Goal: Information Seeking & Learning: Compare options

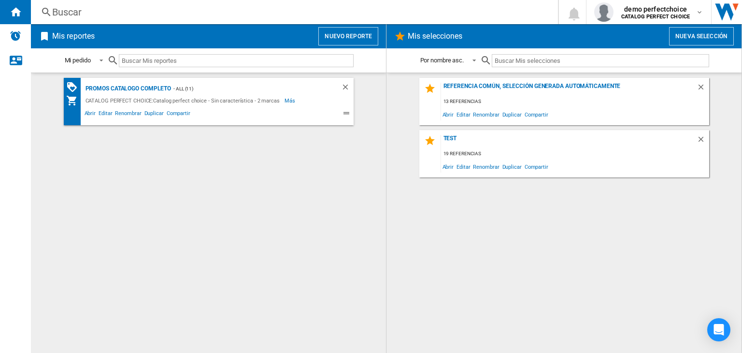
click at [306, 15] on div "Buscar" at bounding box center [292, 12] width 481 height 14
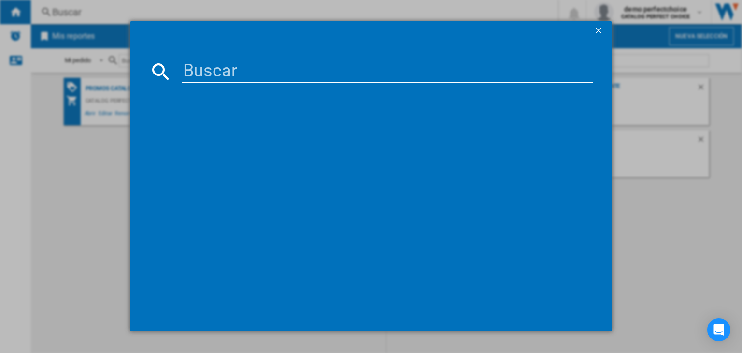
click at [333, 66] on input at bounding box center [387, 71] width 411 height 23
paste input "PERFECT CHOICE BOLD BLACK"
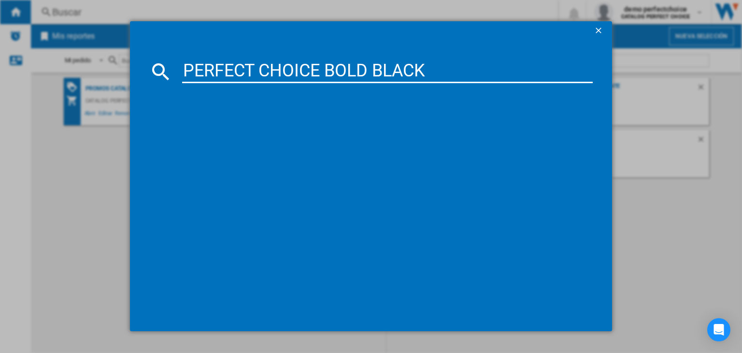
type input "PERFECT CHOICE BOLD BLACK"
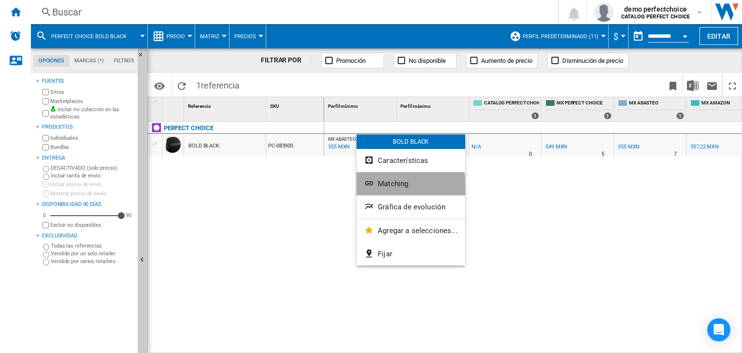
click at [387, 190] on button "Matching" at bounding box center [411, 183] width 109 height 23
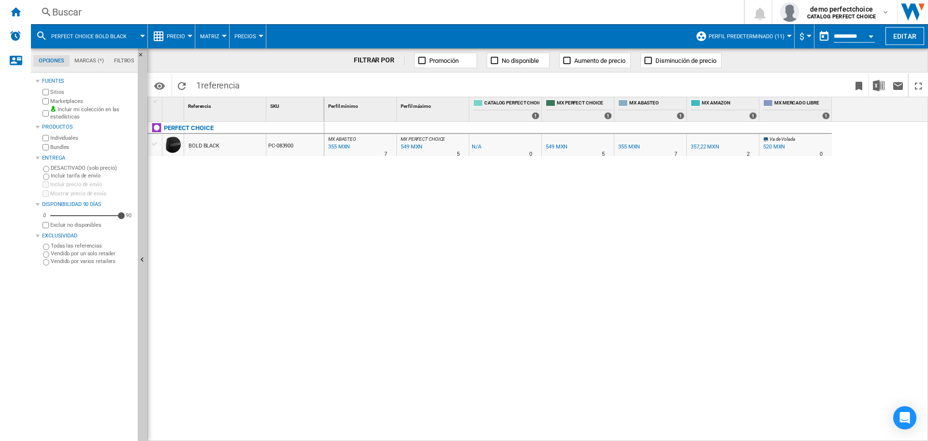
click at [635, 145] on div "355 MXN" at bounding box center [629, 147] width 22 height 6
click at [693, 145] on div "357,22 MXN" at bounding box center [705, 147] width 29 height 6
click at [742, 147] on div "520 MXN" at bounding box center [774, 147] width 22 height 6
click at [561, 145] on div "549 MXN" at bounding box center [557, 147] width 22 height 6
click at [524, 196] on div "MX ABASTEO : MX ABASTEO -1.0 % 355 MXN % N/A 7 MX ABASTEO : MX ABASTEO MX PERFE…" at bounding box center [626, 282] width 604 height 320
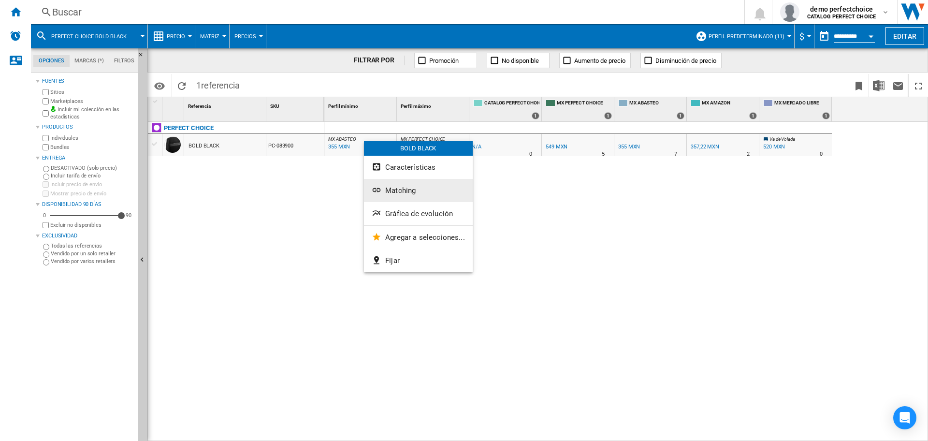
click at [393, 185] on button "Matching" at bounding box center [418, 190] width 109 height 23
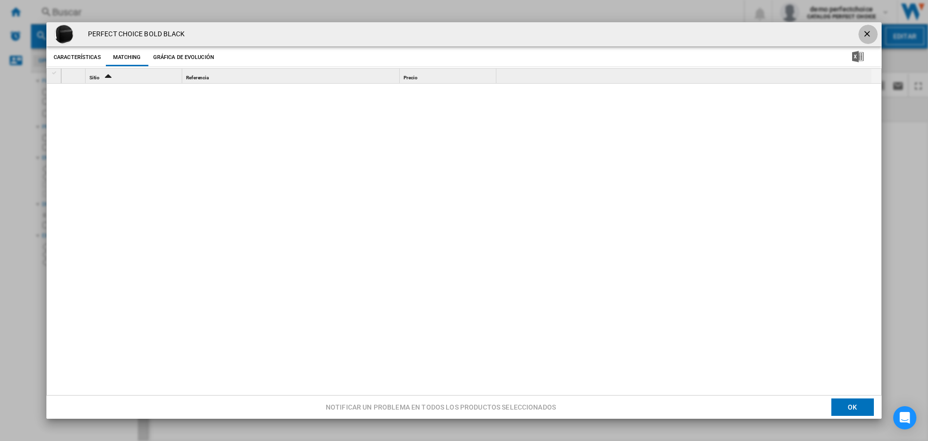
click at [742, 33] on ng-md-icon "getI18NText('BUTTONS.CLOSE_DIALOG')" at bounding box center [868, 35] width 12 height 12
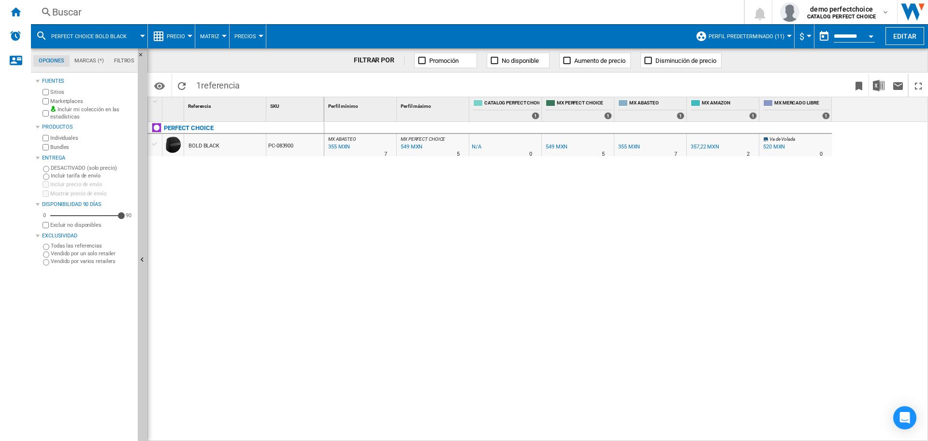
click at [711, 191] on div "MX ABASTEO : MX ABASTEO -1.0 % 355 MXN % N/A 7 MX ABASTEO : MX ABASTEO MX PERFE…" at bounding box center [626, 282] width 604 height 320
